Goal: Task Accomplishment & Management: Use online tool/utility

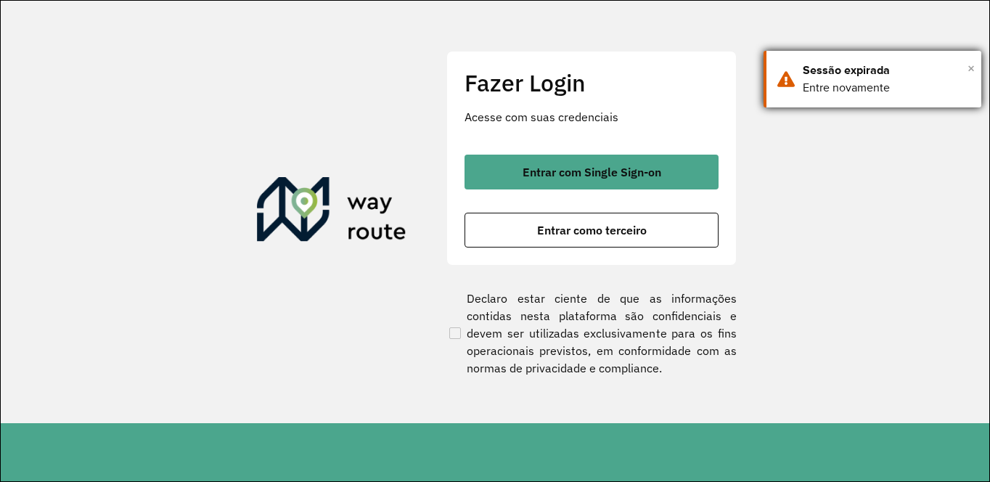
click at [971, 70] on span "×" at bounding box center [971, 68] width 7 height 22
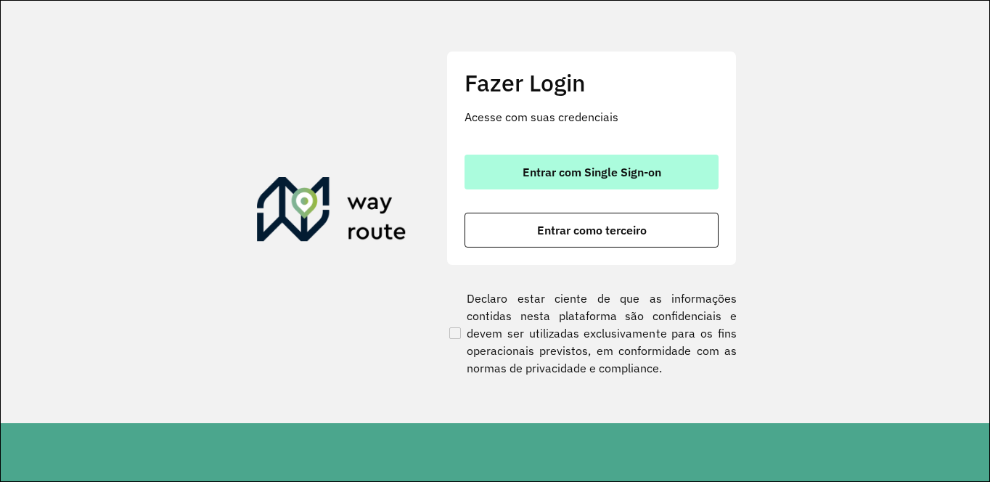
click at [566, 171] on span "Entrar com Single Sign-on" at bounding box center [592, 172] width 139 height 12
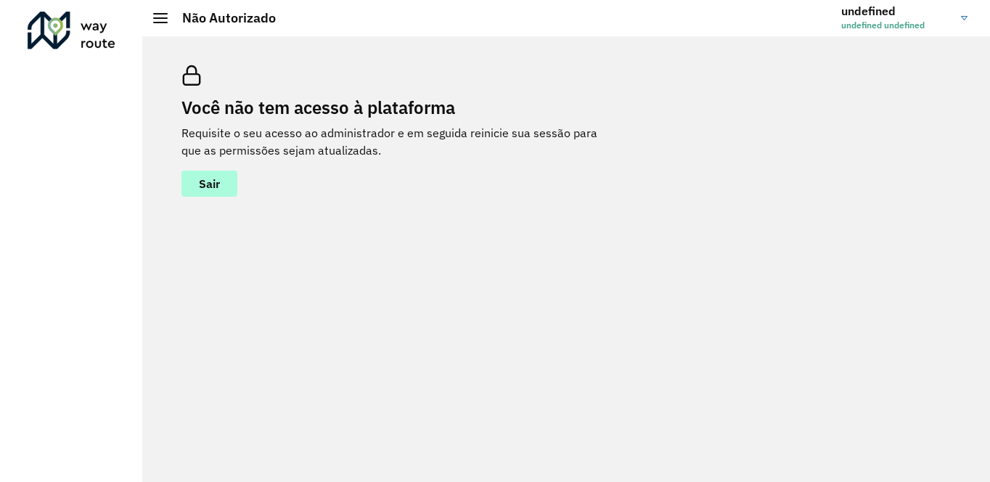
click at [208, 181] on span "Sair" at bounding box center [209, 184] width 21 height 12
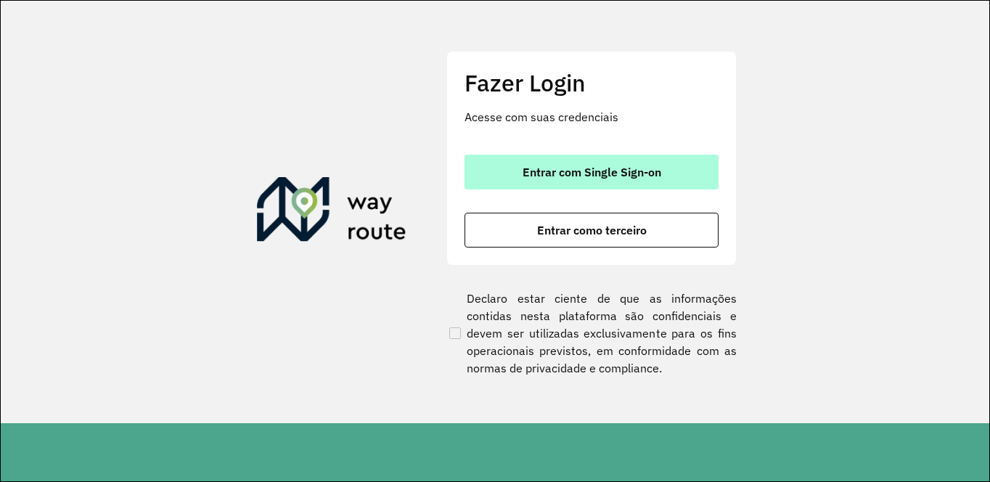
click at [597, 179] on button "Entrar com Single Sign-on" at bounding box center [592, 172] width 254 height 35
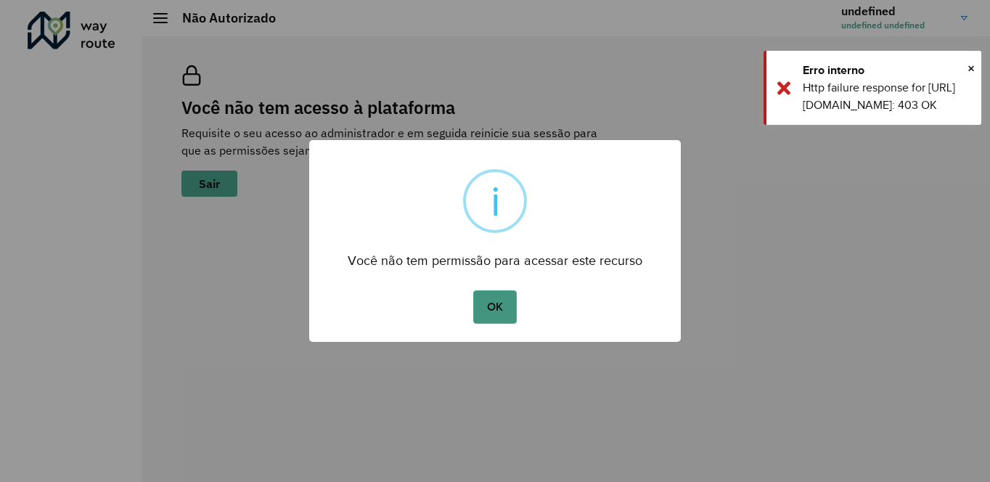
click at [510, 306] on button "OK" at bounding box center [494, 306] width 43 height 33
click at [473, 290] on button "OK" at bounding box center [494, 306] width 43 height 33
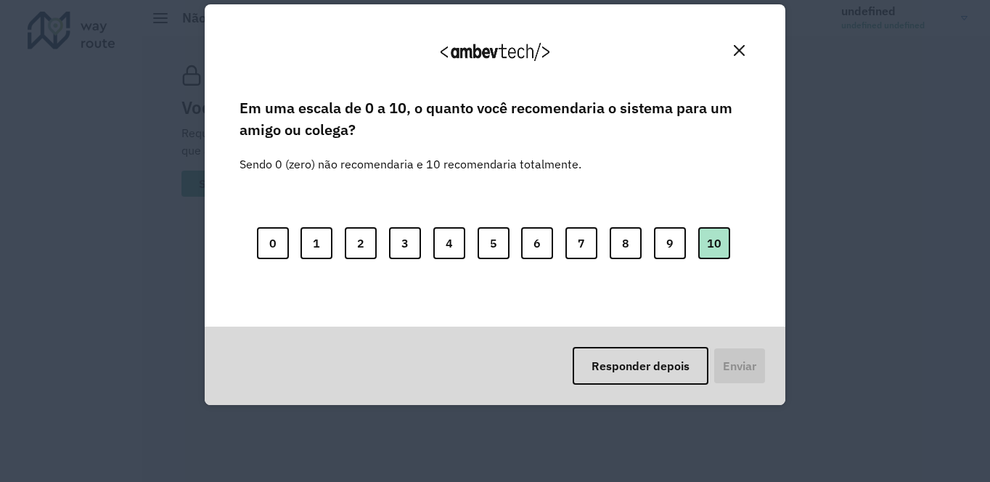
click at [716, 242] on button "10" at bounding box center [714, 243] width 32 height 32
click at [737, 361] on button "Enviar" at bounding box center [739, 366] width 54 height 38
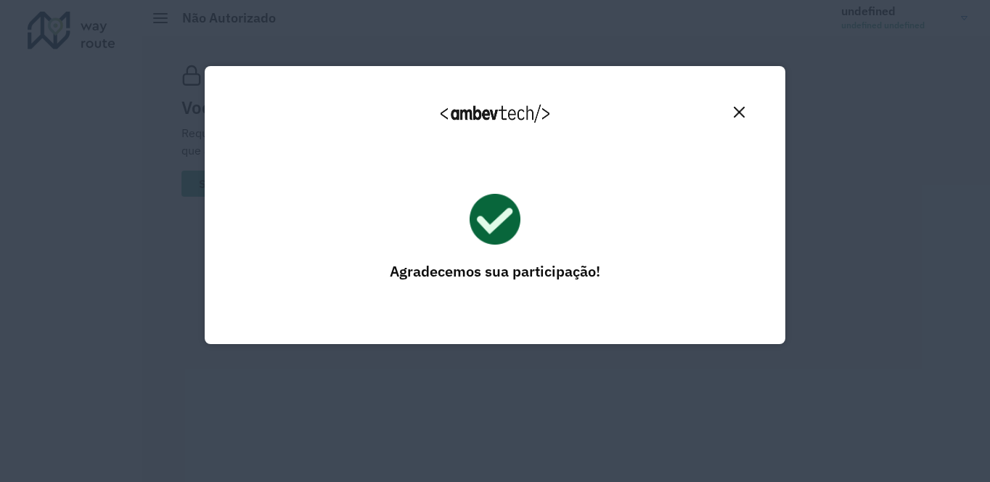
click at [743, 114] on img "Close" at bounding box center [739, 112] width 11 height 11
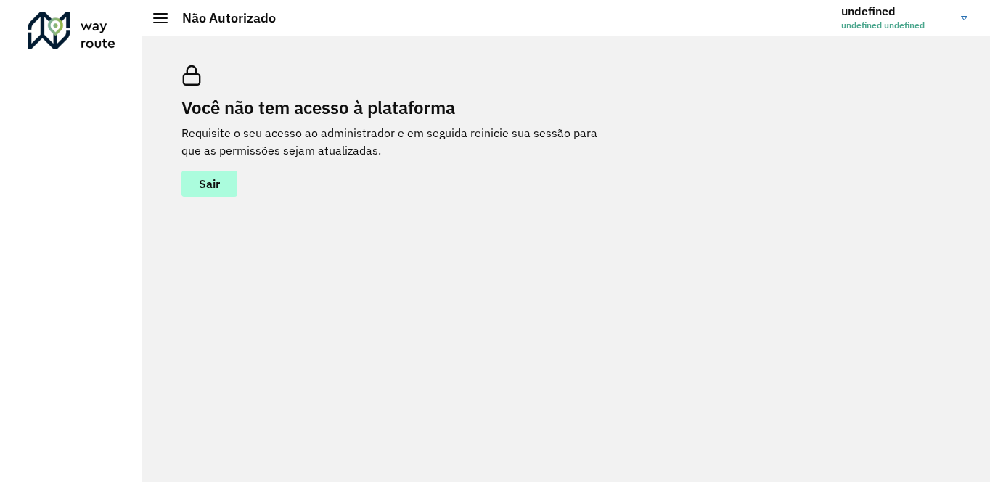
click at [211, 179] on span "Sair" at bounding box center [209, 184] width 21 height 12
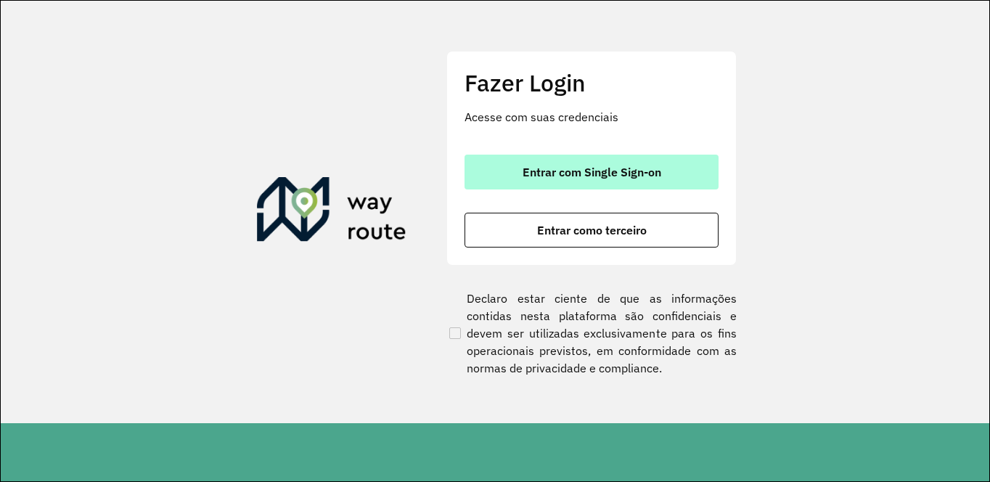
click at [576, 171] on span "Entrar com Single Sign-on" at bounding box center [592, 172] width 139 height 12
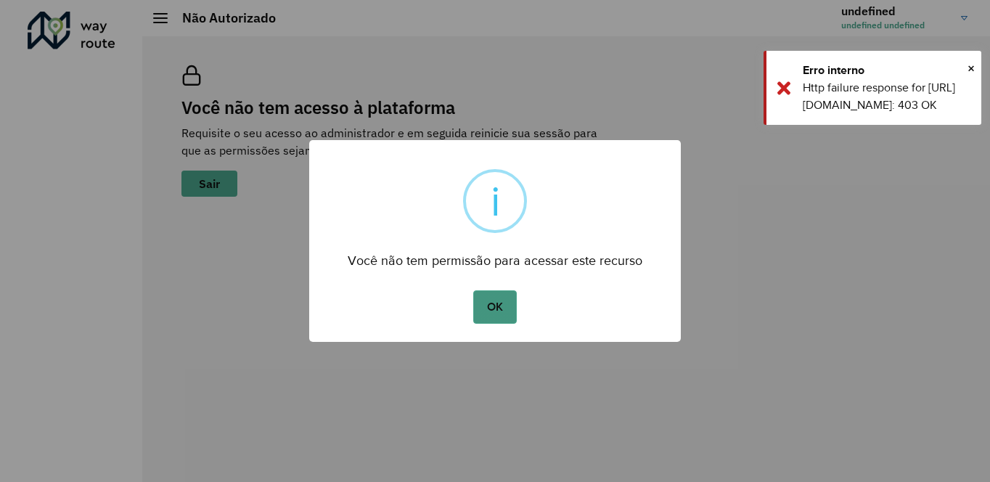
click at [509, 303] on button "OK" at bounding box center [494, 306] width 43 height 33
click at [489, 291] on button "OK" at bounding box center [494, 306] width 43 height 33
